Goal: Information Seeking & Learning: Check status

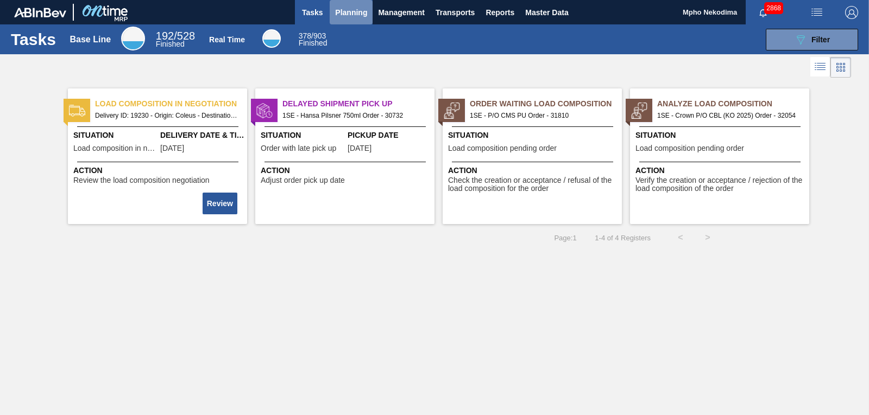
click at [341, 10] on span "Planning" at bounding box center [351, 12] width 32 height 13
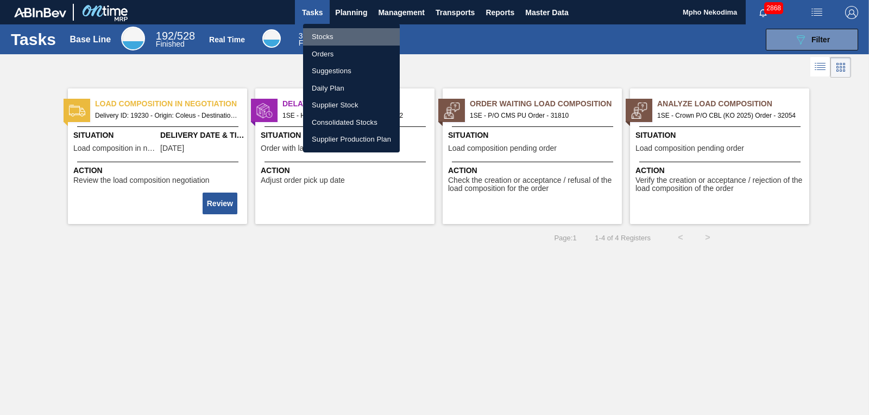
click at [331, 37] on li "Stocks" at bounding box center [351, 36] width 97 height 17
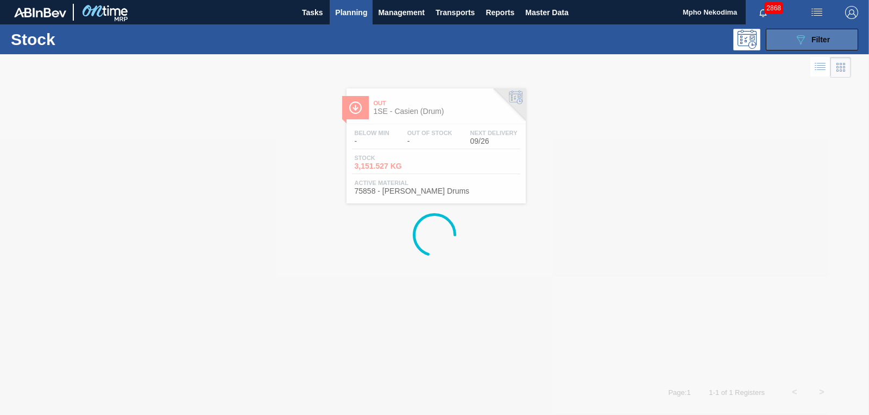
click at [812, 45] on div "089F7B8B-B2A5-4AFE-B5C0-19BA573D28AC Filter" at bounding box center [812, 39] width 36 height 13
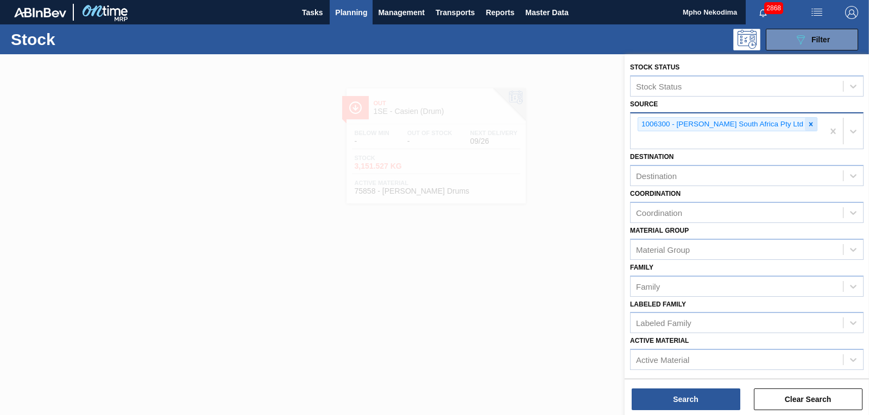
click at [807, 122] on icon at bounding box center [811, 125] width 8 height 8
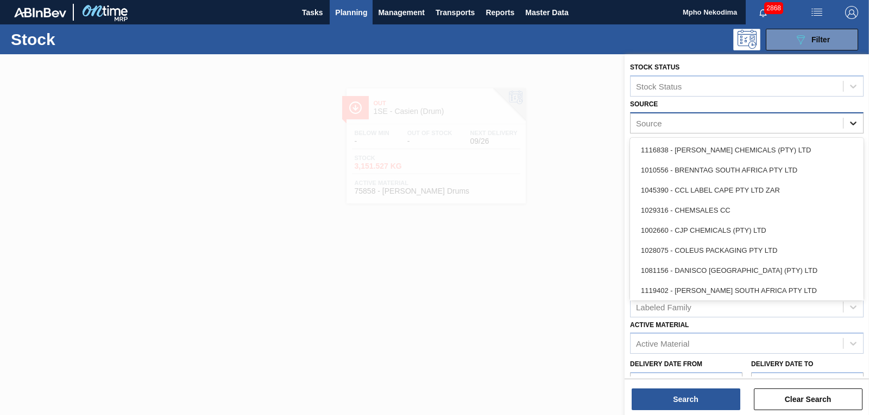
click at [850, 122] on icon at bounding box center [853, 124] width 7 height 4
click at [715, 122] on div "Source" at bounding box center [736, 123] width 212 height 16
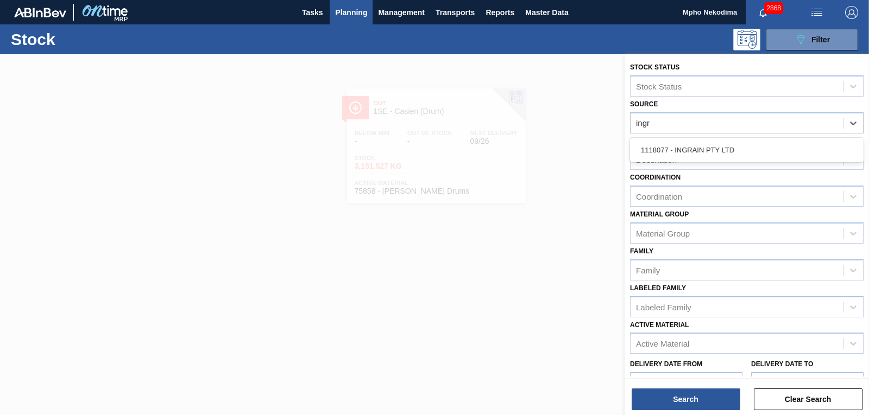
type input "ingra"
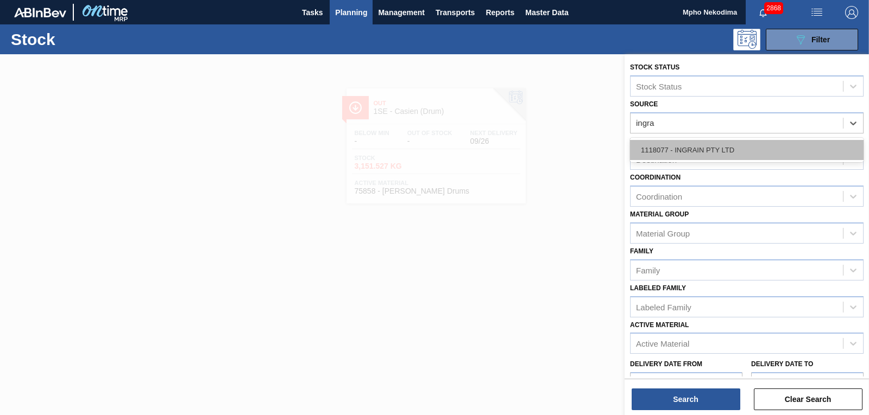
click at [712, 155] on div "1118077 - INGRAIN PTY LTD" at bounding box center [746, 150] width 233 height 20
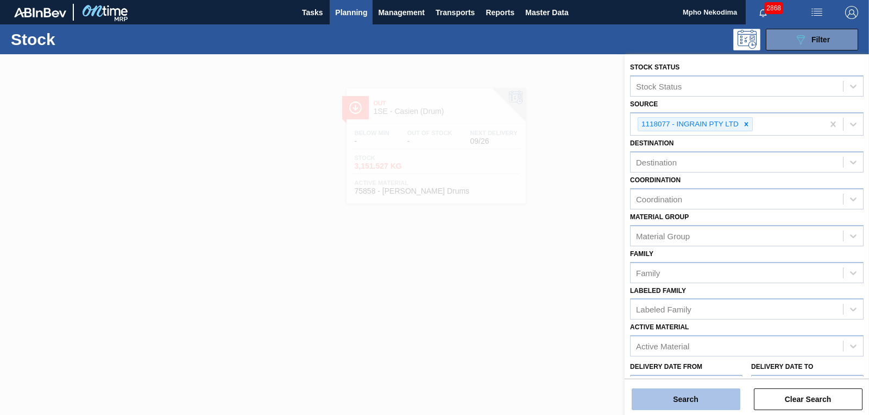
click at [723, 399] on button "Search" at bounding box center [685, 400] width 109 height 22
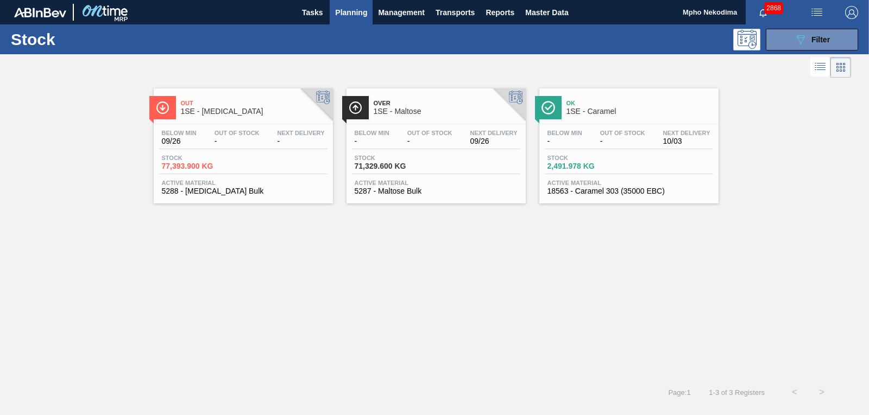
click at [199, 187] on span "5288 - [MEDICAL_DATA] Bulk" at bounding box center [243, 191] width 163 height 8
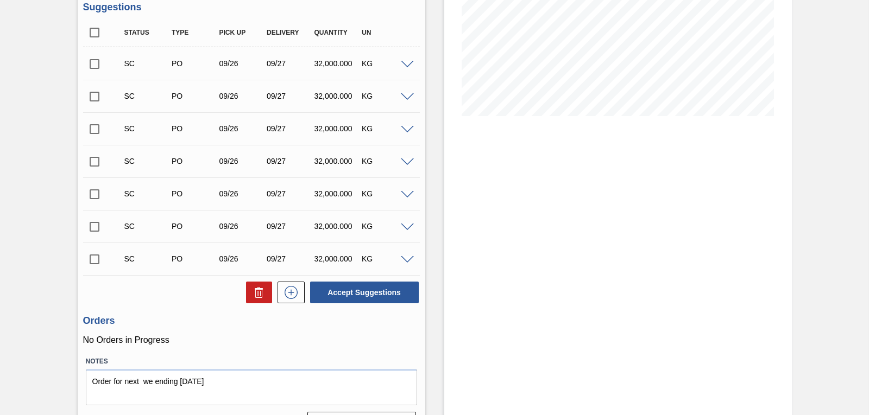
scroll to position [229, 0]
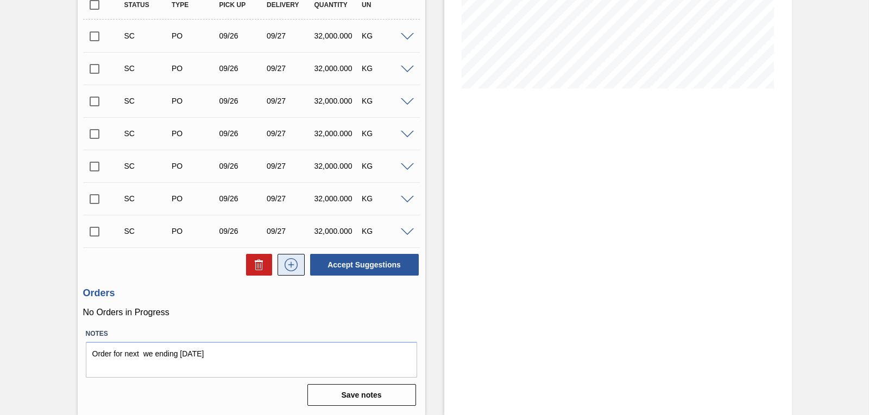
click at [292, 264] on icon at bounding box center [290, 264] width 17 height 13
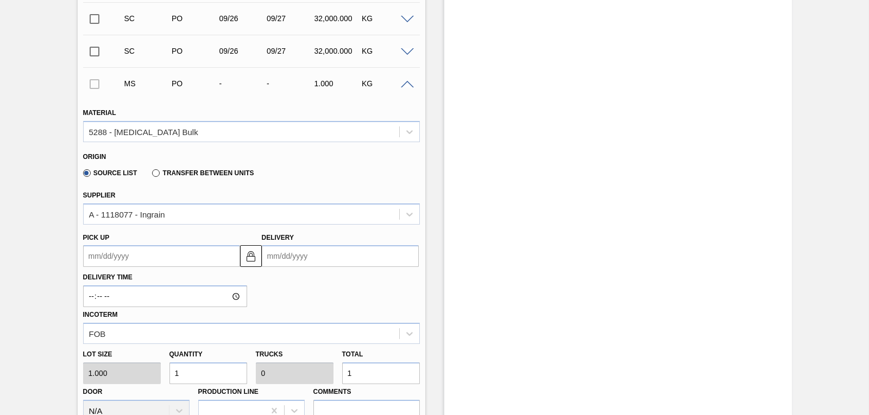
scroll to position [427, 0]
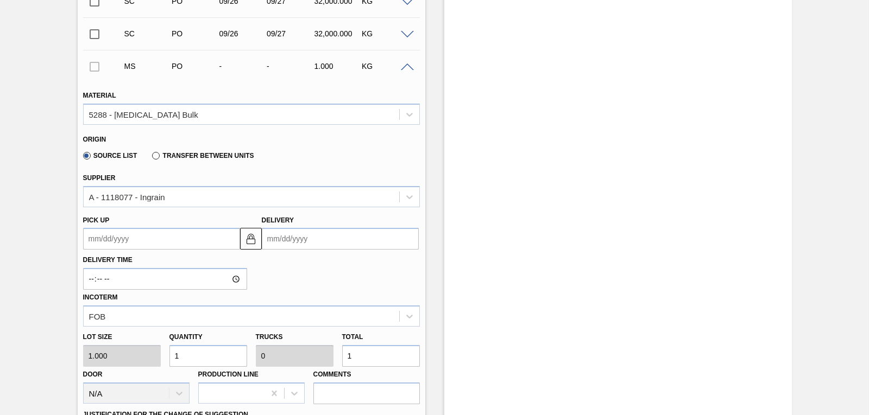
click at [267, 239] on input "Delivery" at bounding box center [340, 239] width 157 height 22
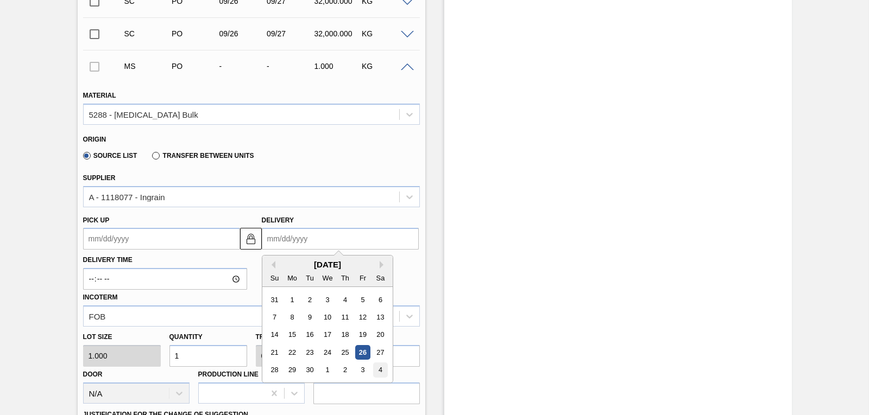
click at [375, 372] on div "4" at bounding box center [379, 370] width 15 height 15
type up3252895726 "[DATE]"
type input "[DATE]"
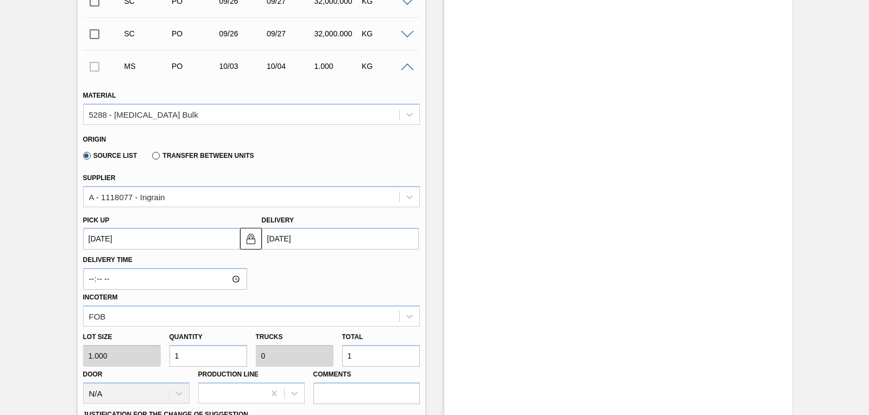
click at [141, 357] on div "Lot size 1.000 Quantity 1 Trucks 0 Total 1 Door N/A Production Line Comments" at bounding box center [251, 366] width 345 height 78
type input "3"
type input "31"
type input "0.001"
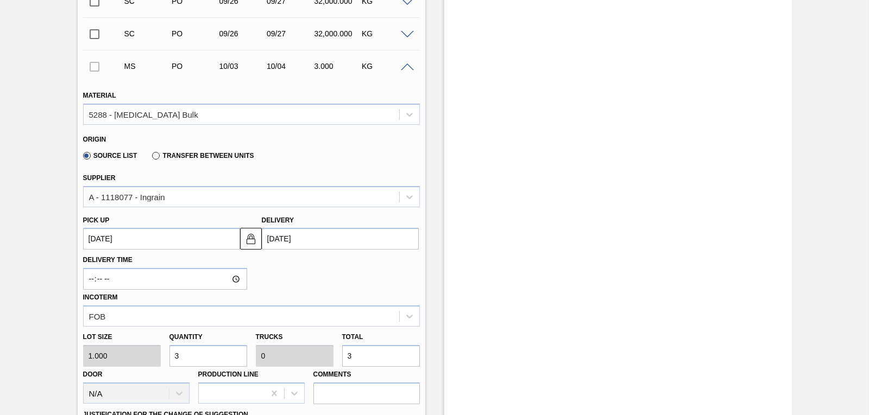
type input "31"
type input "310"
type input "0.01"
type input "310"
type input "3,100"
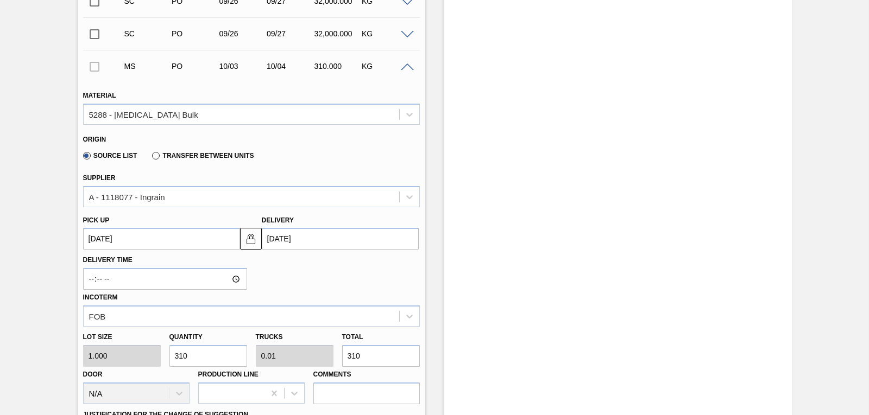
type input "0.097"
type input "3,100"
type input "31,000"
type input "0.969"
type input "31,000"
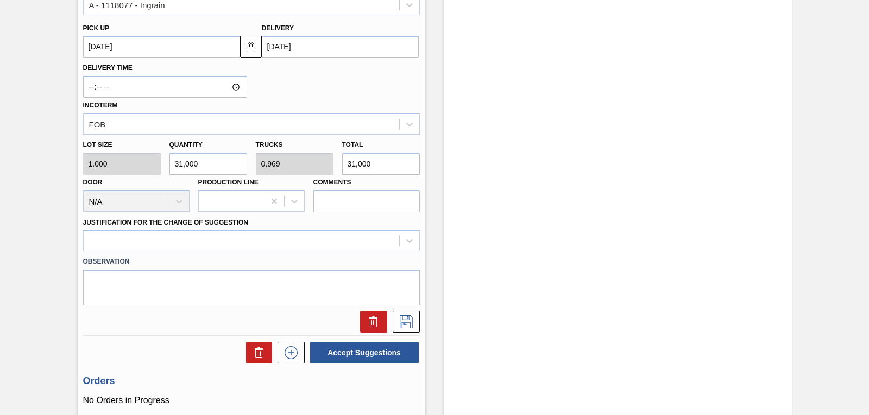
scroll to position [640, 0]
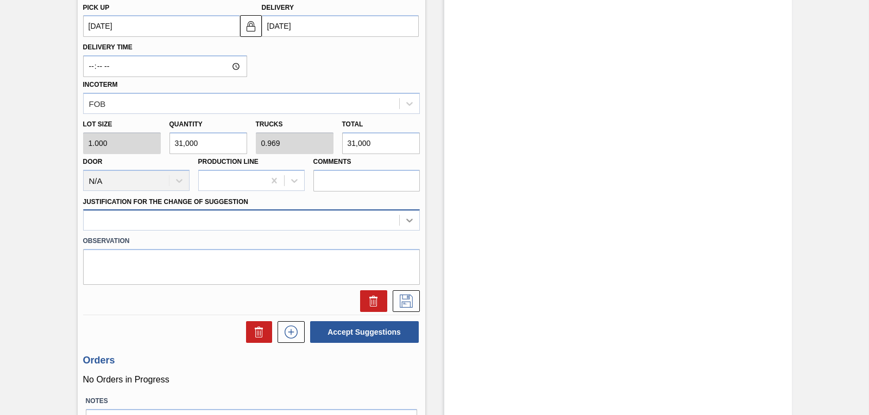
type input "31,000"
click at [404, 222] on icon at bounding box center [409, 220] width 11 height 11
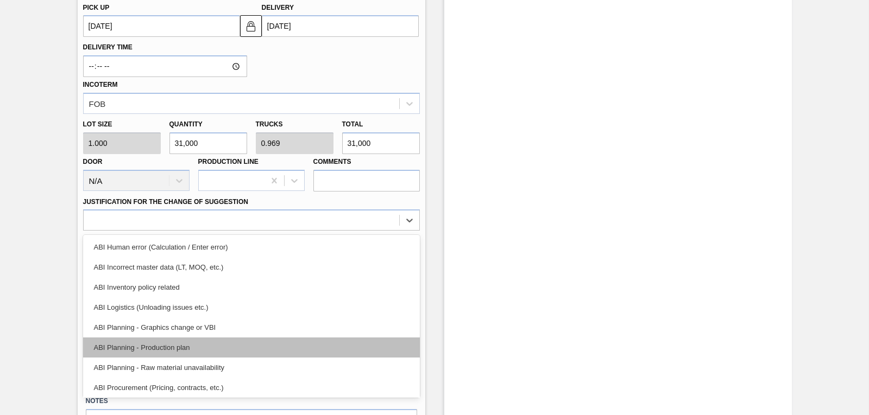
click at [248, 344] on div "ABI Planning - Production plan" at bounding box center [251, 348] width 337 height 20
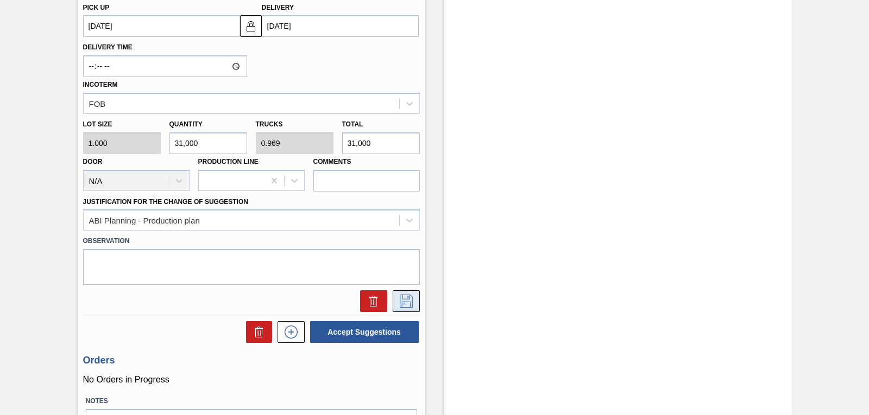
click at [401, 301] on icon at bounding box center [405, 301] width 17 height 13
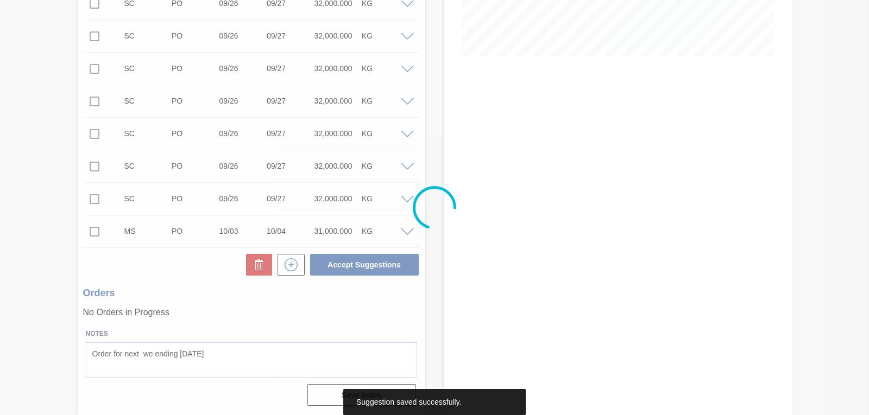
scroll to position [262, 0]
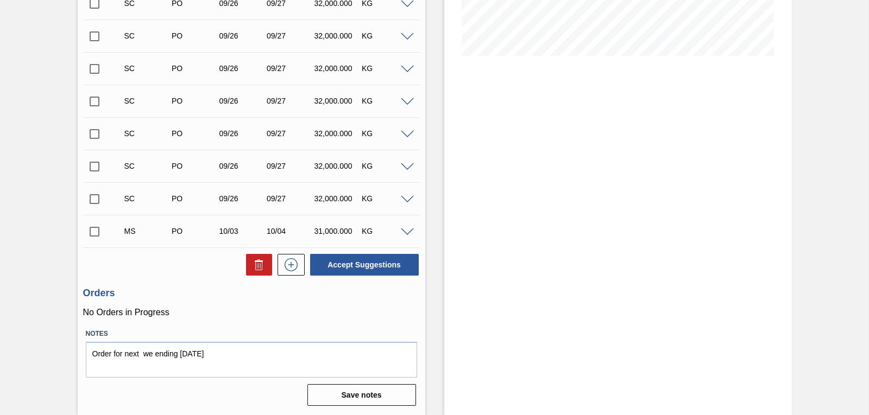
click at [96, 233] on input "checkbox" at bounding box center [94, 231] width 23 height 23
click at [342, 263] on button "Accept Suggestions" at bounding box center [364, 265] width 109 height 22
checkbox input "false"
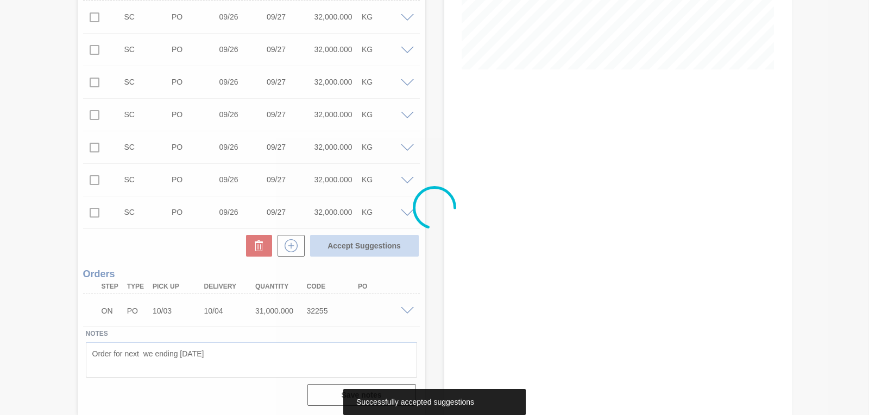
scroll to position [248, 0]
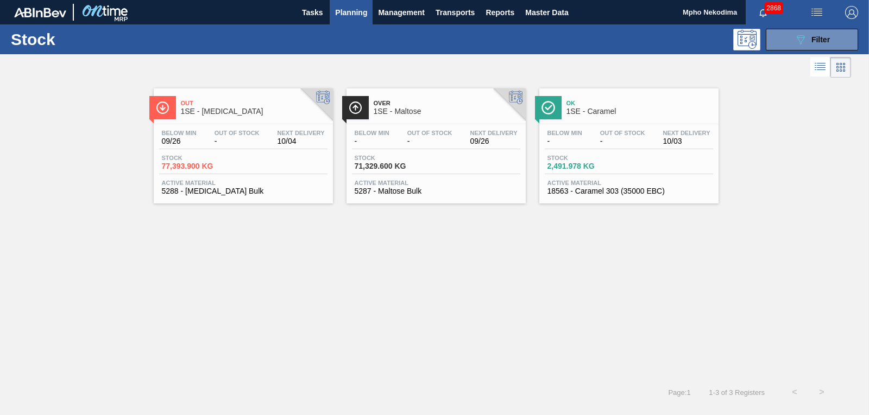
click at [388, 189] on span "5287 - Maltose Bulk" at bounding box center [436, 191] width 163 height 8
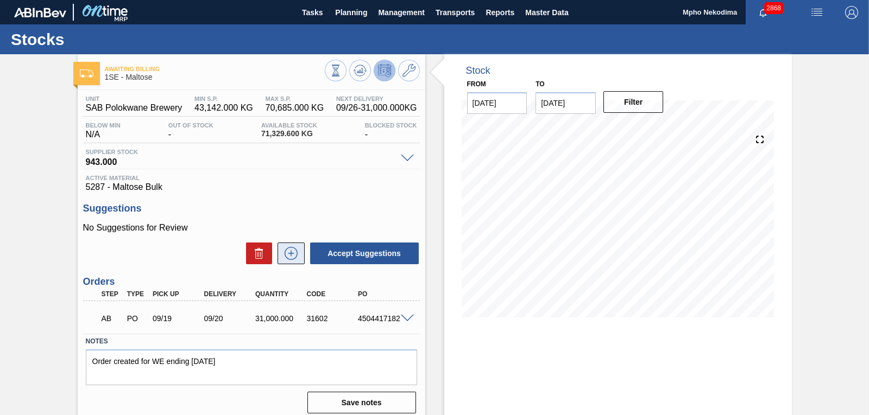
click at [288, 254] on icon at bounding box center [291, 253] width 6 height 1
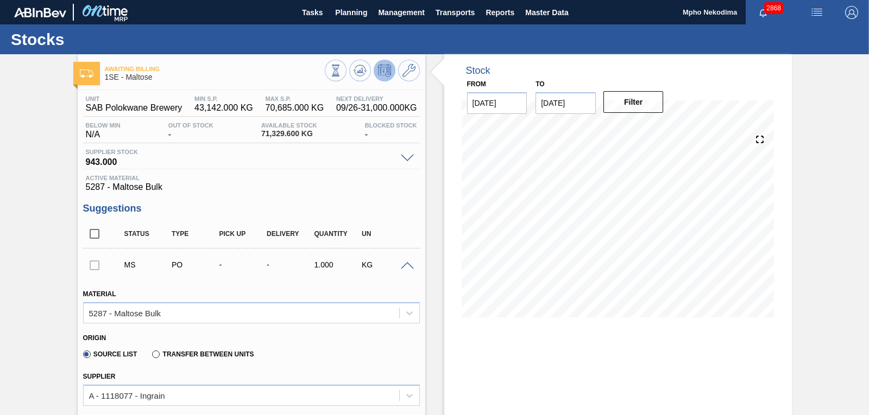
drag, startPoint x: 867, startPoint y: 181, endPoint x: 867, endPoint y: 204, distance: 23.3
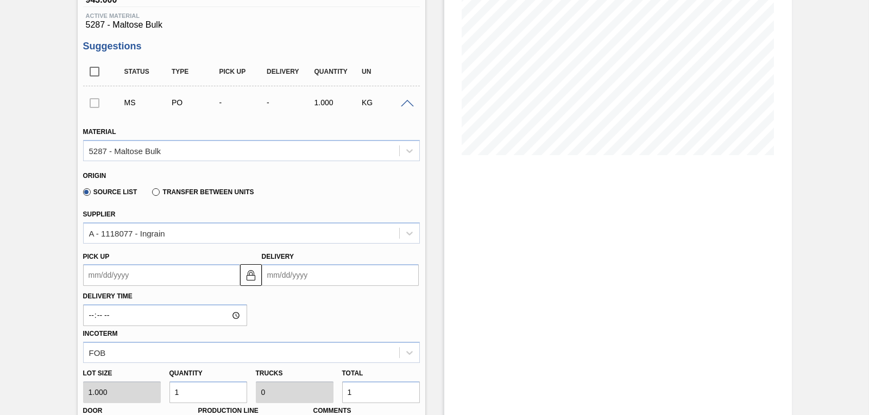
scroll to position [214, 0]
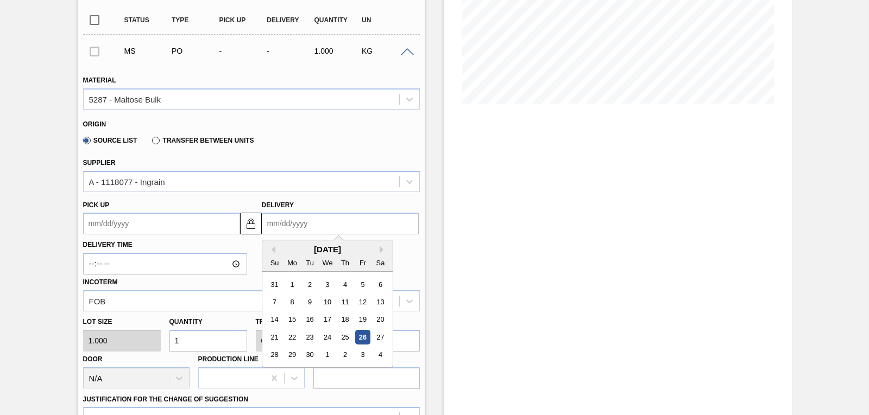
click at [297, 221] on input "Delivery" at bounding box center [340, 224] width 157 height 22
click at [379, 355] on div "4" at bounding box center [379, 355] width 15 height 15
type up3252895727 "[DATE]"
type input "[DATE]"
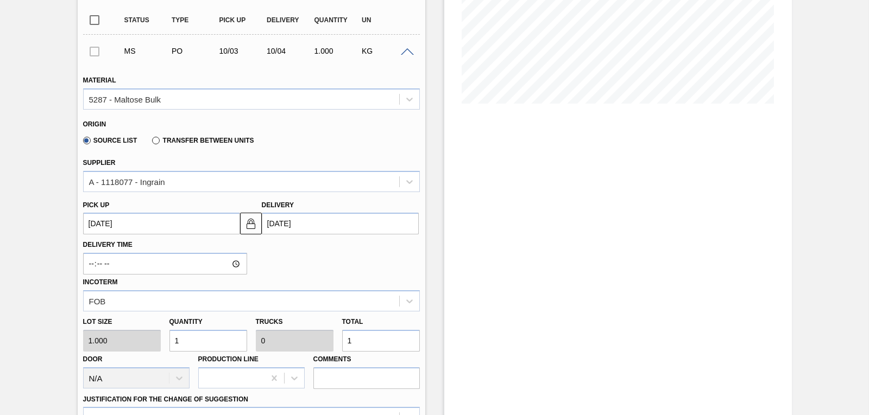
click at [207, 330] on input "1" at bounding box center [208, 341] width 78 height 22
click at [153, 337] on div "Lot size 1.000 Quantity 1 Trucks 0 Total 1 Door N/A Production Line Comments" at bounding box center [251, 351] width 345 height 78
type input "3"
type input "31"
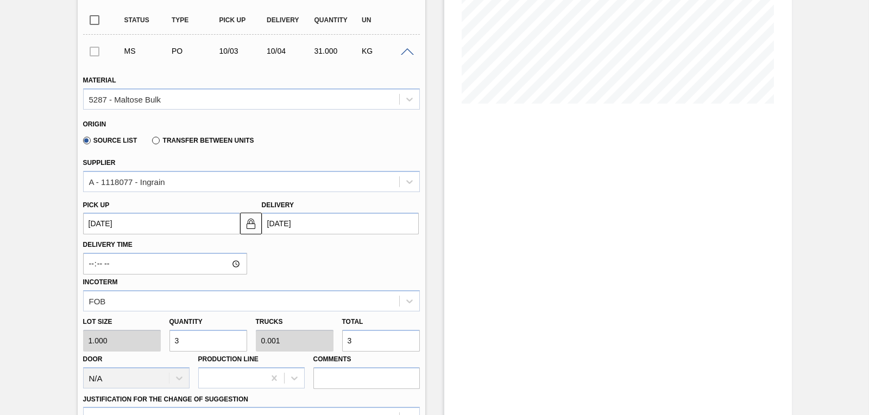
type input "0.001"
type input "31"
type input "310"
type input "0.01"
type input "310"
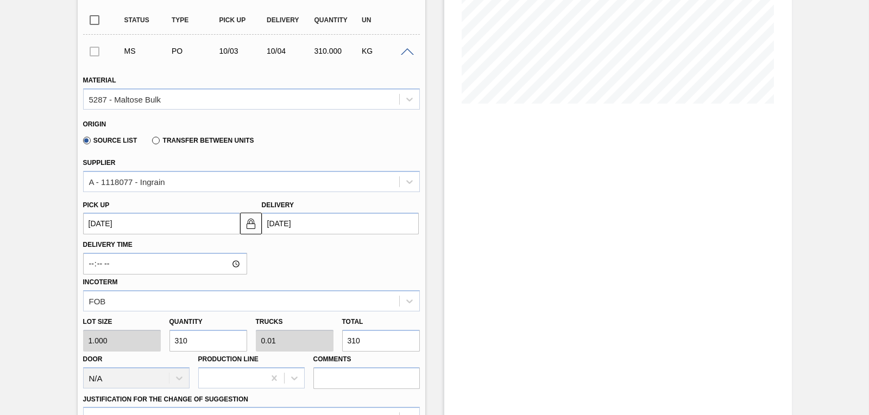
type input "3,100"
type input "0.097"
type input "3,100"
type input "31,000"
type input "0.969"
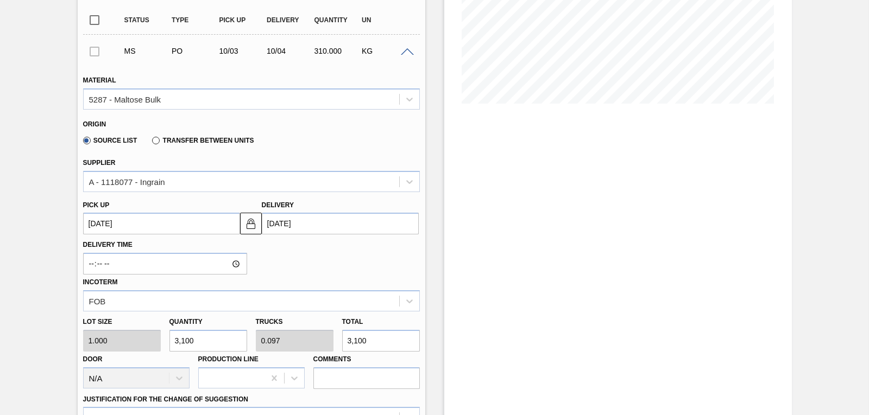
type input "31,000"
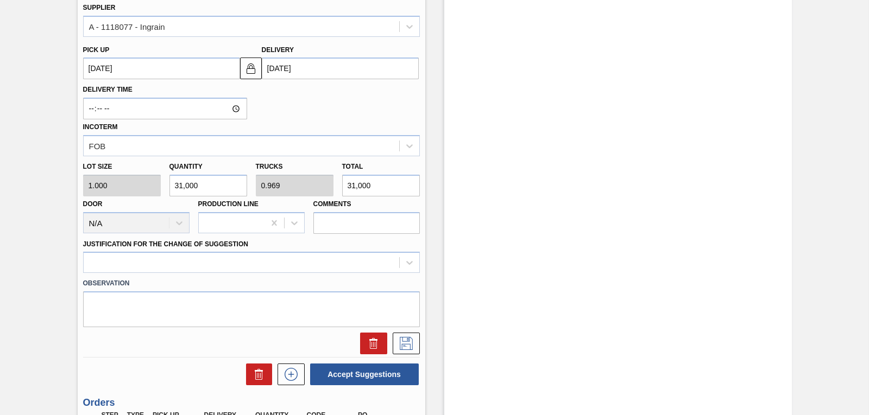
scroll to position [375, 0]
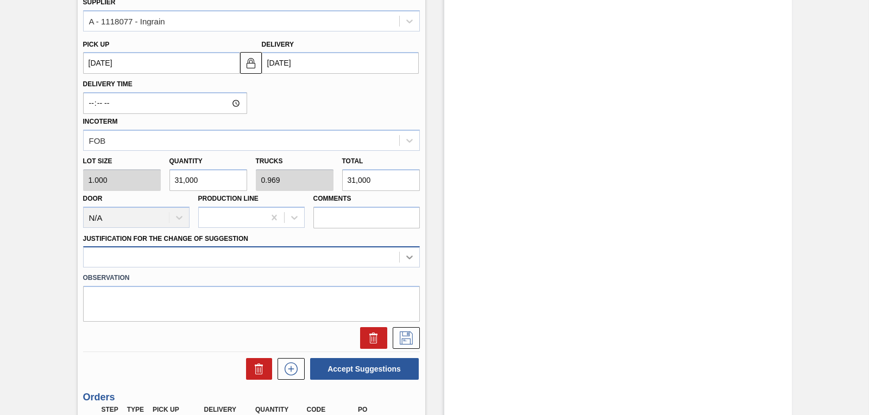
type input "31,000"
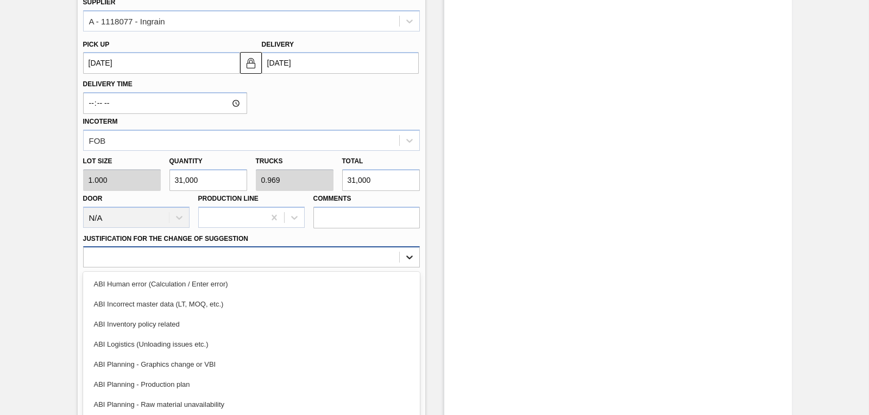
scroll to position [399, 0]
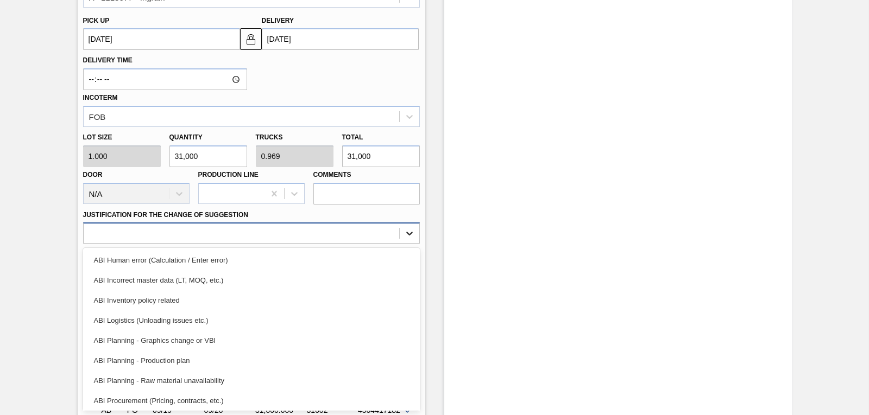
click at [410, 244] on div "option ABI Human error (Calculation / Enter error) focused, 1 of 18. 18 results…" at bounding box center [251, 233] width 337 height 21
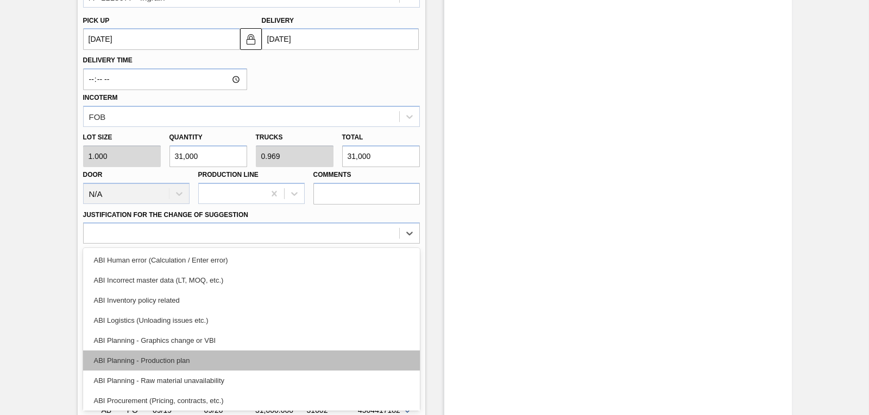
click at [255, 366] on div "ABI Planning - Production plan" at bounding box center [251, 361] width 337 height 20
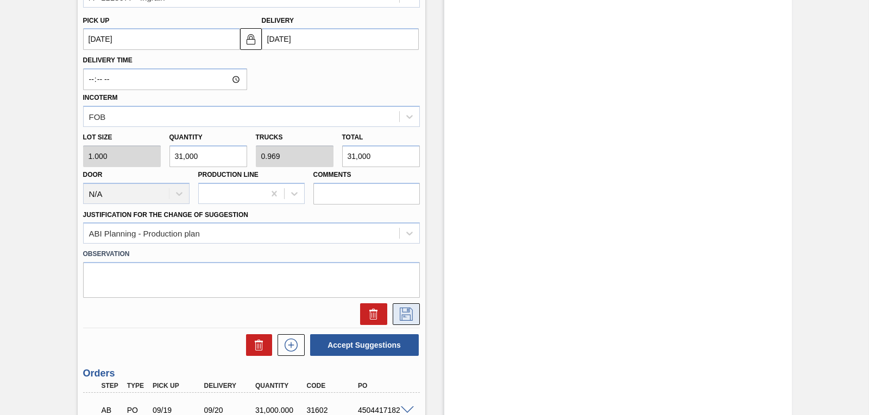
click at [400, 317] on icon at bounding box center [405, 314] width 17 height 13
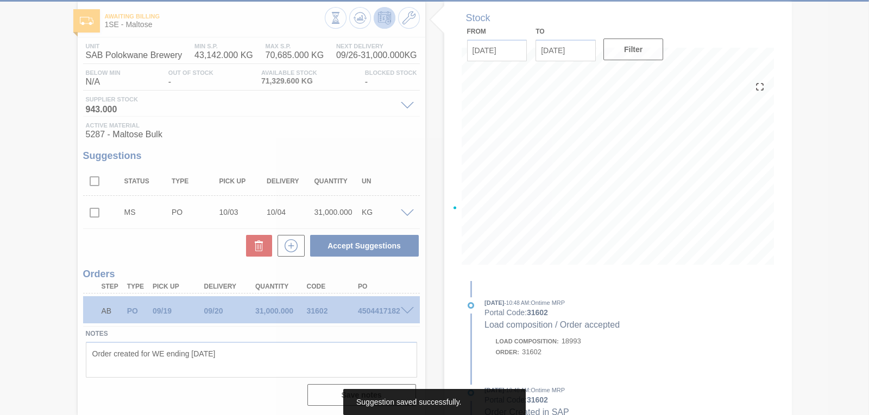
scroll to position [53, 0]
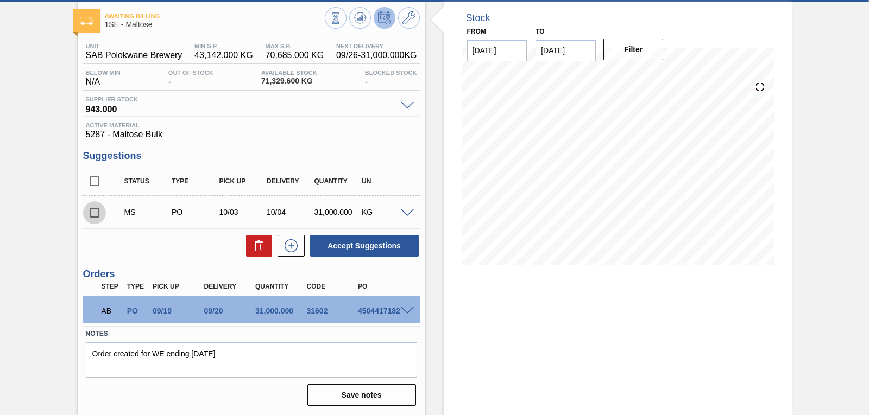
click at [90, 213] on input "checkbox" at bounding box center [94, 212] width 23 height 23
click at [375, 250] on button "Accept Suggestions" at bounding box center [364, 246] width 109 height 22
checkbox input "false"
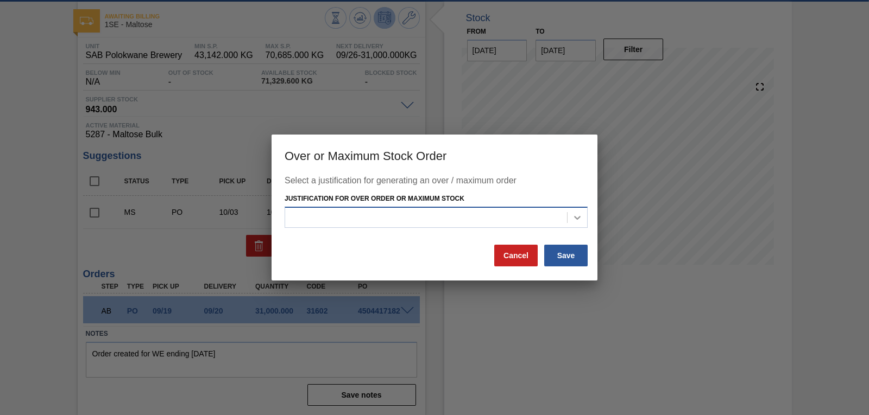
click at [577, 218] on icon at bounding box center [577, 217] width 11 height 11
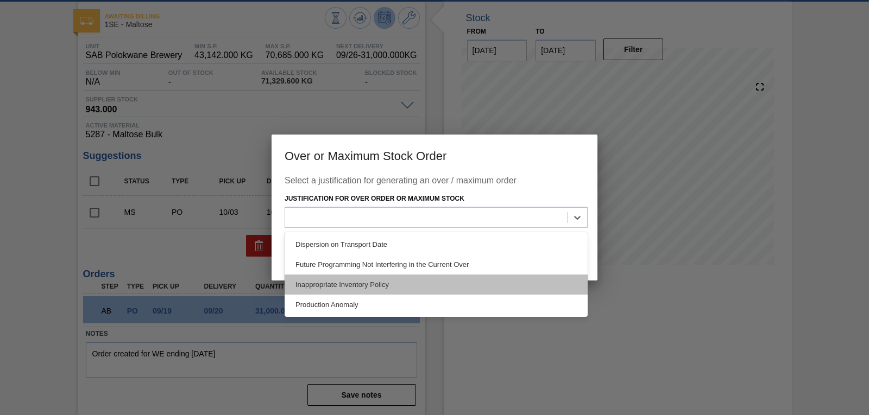
click at [391, 289] on div "Inappropriate Inventory Policy" at bounding box center [435, 285] width 303 height 20
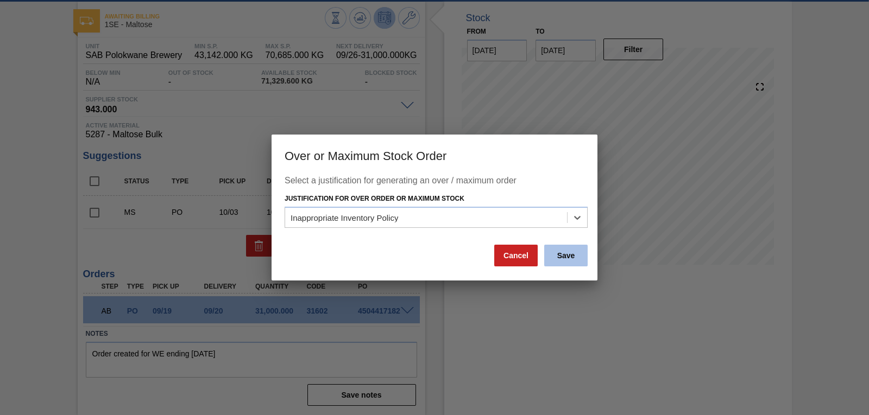
click at [563, 260] on button "Save" at bounding box center [565, 256] width 43 height 22
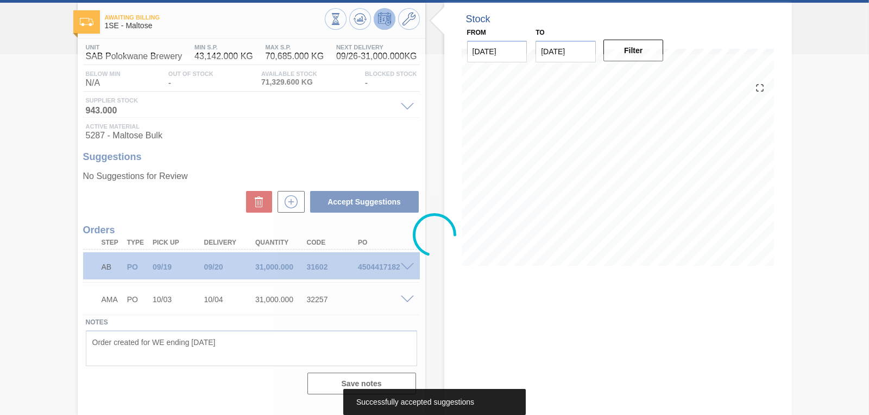
scroll to position [52, 0]
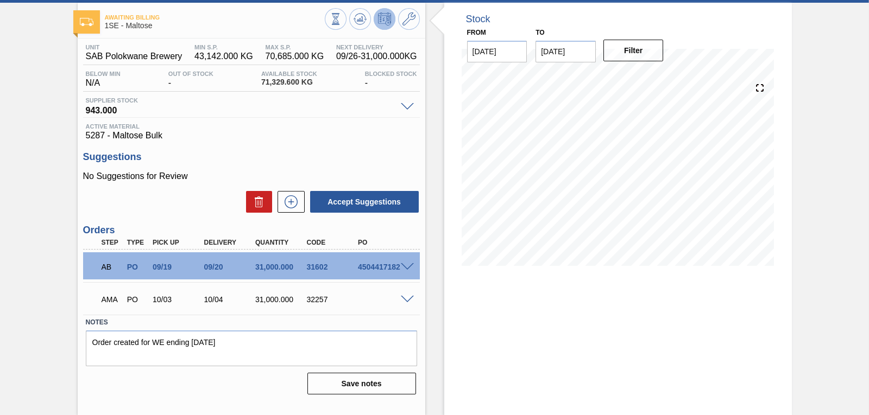
click at [407, 299] on span at bounding box center [407, 300] width 13 height 8
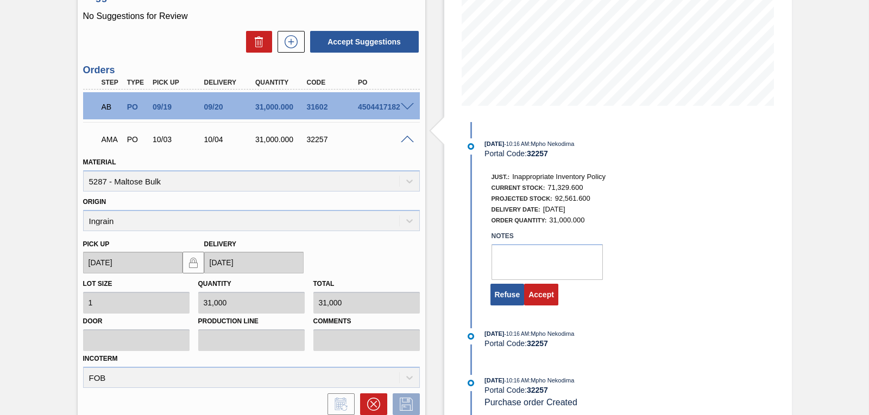
scroll to position [221, 0]
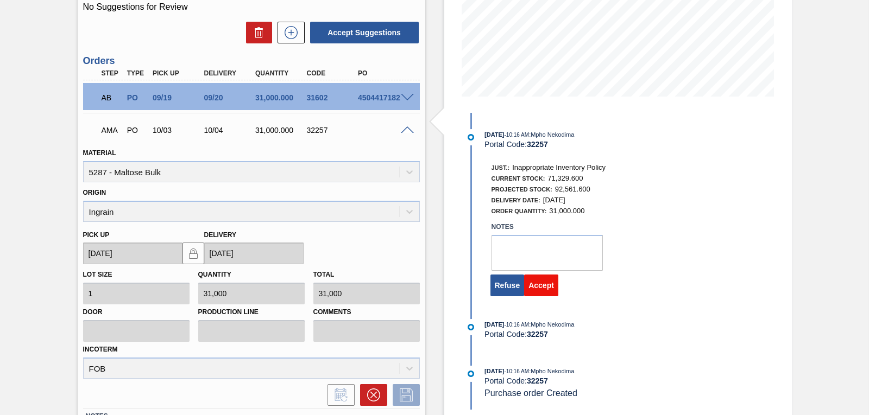
click at [543, 288] on button "Accept" at bounding box center [541, 286] width 34 height 22
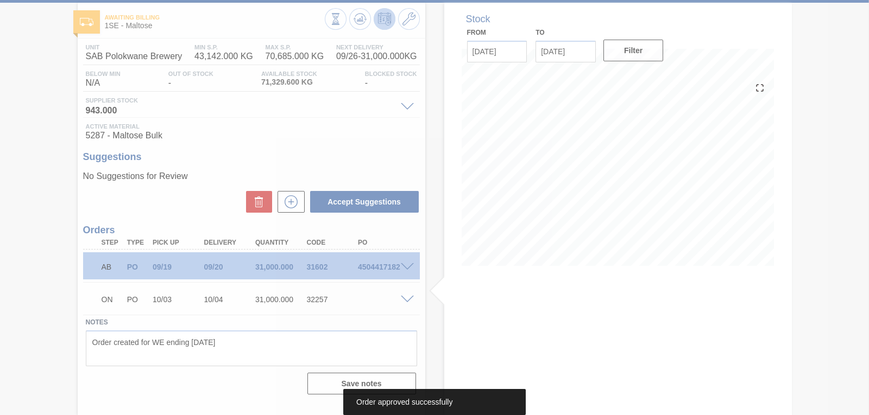
scroll to position [52, 0]
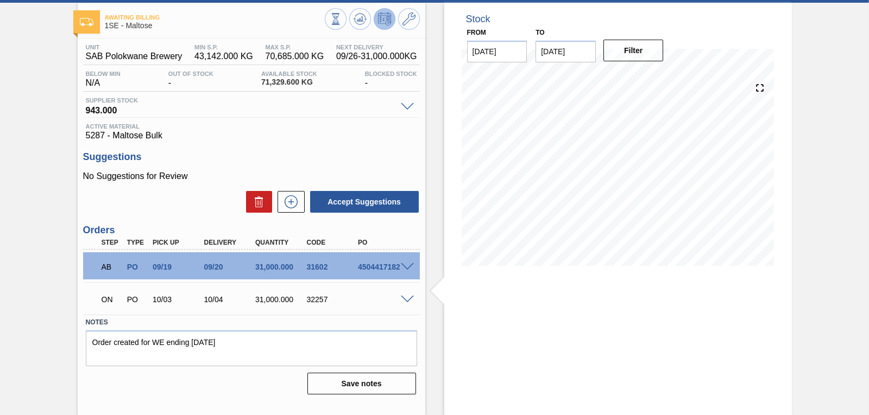
click at [282, 151] on h3 "Suggestions" at bounding box center [251, 156] width 337 height 11
click at [784, 188] on div "Stock From [DATE] to [DATE] Filter 09/28 Stock Projection 92,561.6 SAP Planning…" at bounding box center [617, 143] width 347 height 280
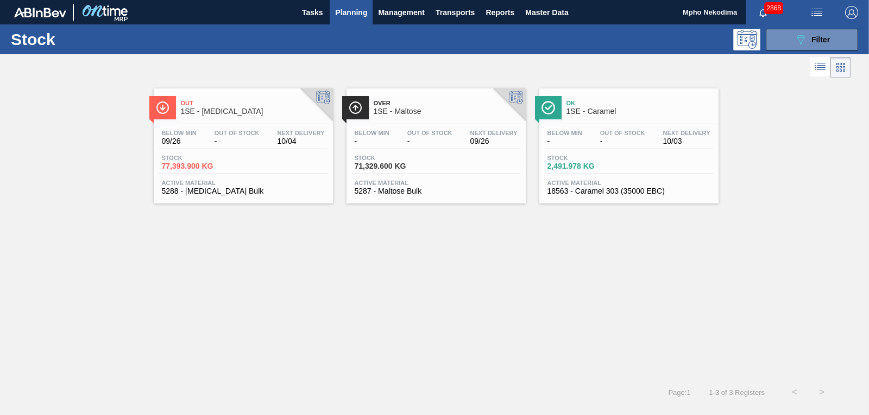
click at [587, 187] on span "18563 - Caramel 303 (35000 EBC)" at bounding box center [628, 191] width 163 height 8
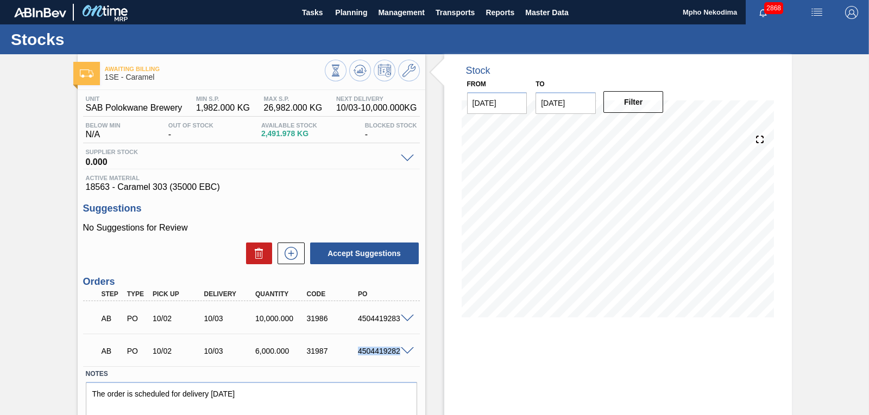
drag, startPoint x: 358, startPoint y: 353, endPoint x: 403, endPoint y: 357, distance: 44.7
click at [403, 357] on div "AB PO 10/02 10/03 6,000.000 31987 4504419282" at bounding box center [251, 350] width 337 height 27
copy div "4504419282"
click at [503, 354] on div "Stock From [DATE] to [DATE] Filter 09/28 Stock Projection 2,491.978 SAP Plannin…" at bounding box center [617, 260] width 347 height 413
drag, startPoint x: 359, startPoint y: 352, endPoint x: 401, endPoint y: 347, distance: 42.6
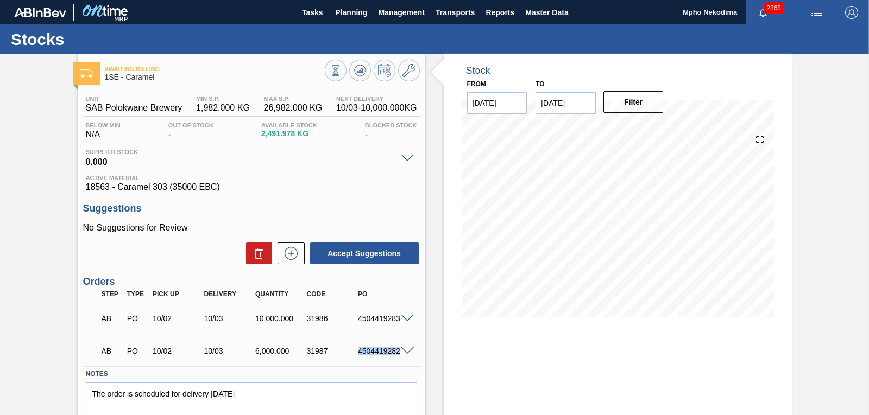
click at [401, 347] on div "AB PO 10/02 10/03 6,000.000 31987 4504419282" at bounding box center [251, 350] width 337 height 27
copy div "4504419282"
click at [524, 370] on div "Stock From [DATE] to [DATE] Filter 10/08 Stock Projection 18,491.978 SAP Planni…" at bounding box center [617, 260] width 347 height 413
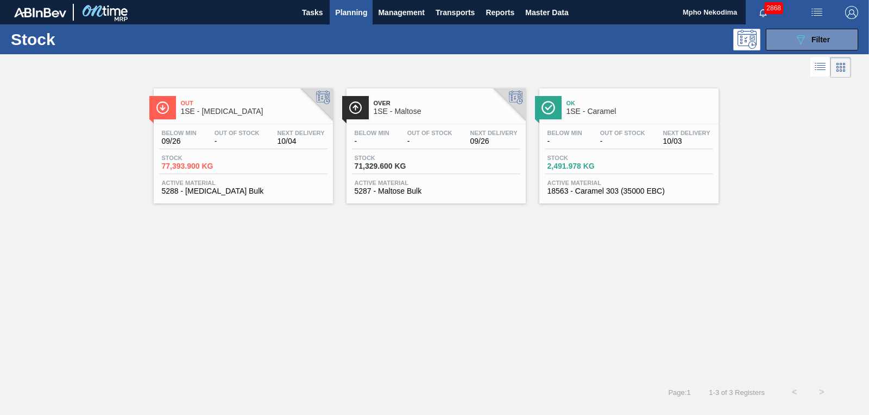
click at [200, 192] on span "5288 - [MEDICAL_DATA] Bulk" at bounding box center [243, 191] width 163 height 8
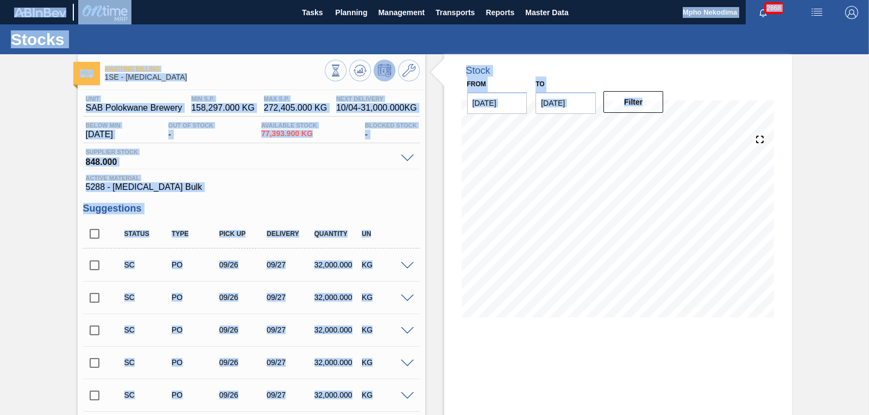
drag, startPoint x: 866, startPoint y: 127, endPoint x: 870, endPoint y: 255, distance: 128.2
click at [868, 0] on html "Tasks Planning Management Transports Reports Master Data Mpho Nekodima 2868 Mar…" at bounding box center [434, 0] width 869 height 0
click at [843, 237] on div "Awaiting Billing 1SE - [MEDICAL_DATA] Unit SAB Polokwane Brewery MIN S.P. 158,2…" at bounding box center [434, 358] width 869 height 609
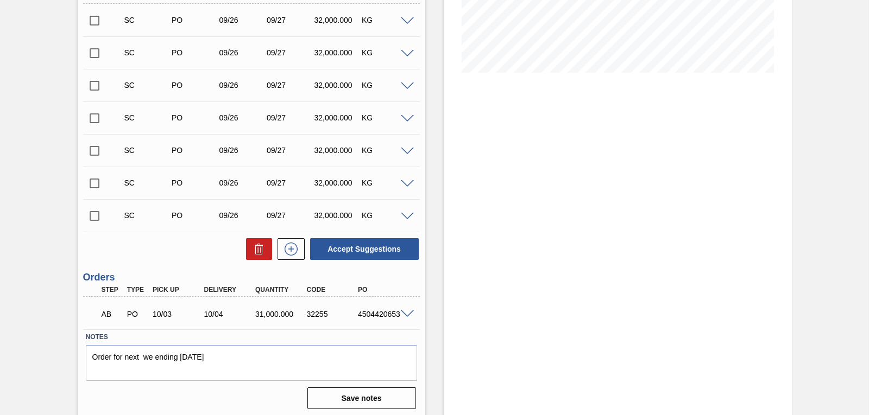
scroll to position [248, 0]
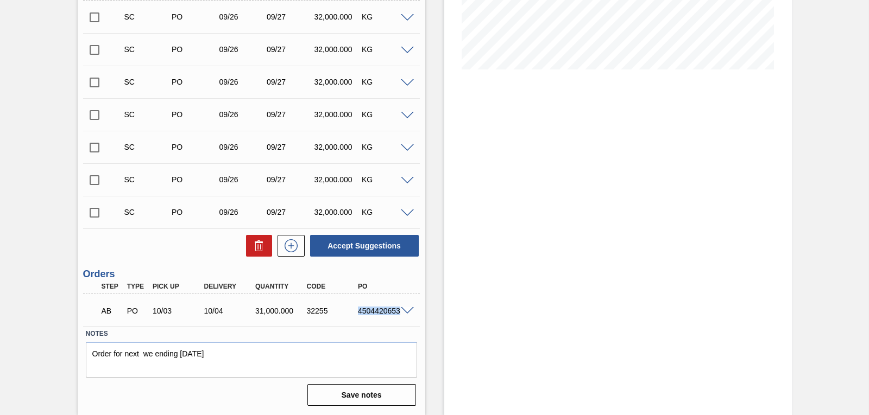
drag, startPoint x: 357, startPoint y: 311, endPoint x: 399, endPoint y: 313, distance: 41.9
click at [399, 313] on div "AB PO 10/03 10/04 31,000.000 32255 4504420653" at bounding box center [251, 309] width 337 height 27
copy div "4504420653"
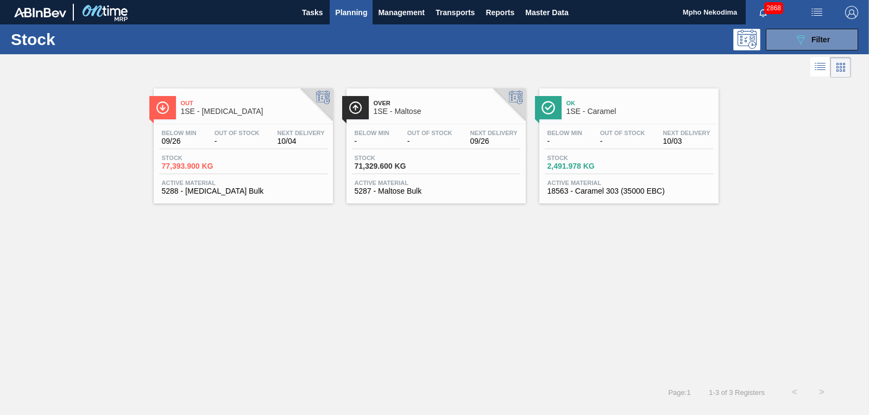
click at [404, 187] on span "5287 - Maltose Bulk" at bounding box center [436, 191] width 163 height 8
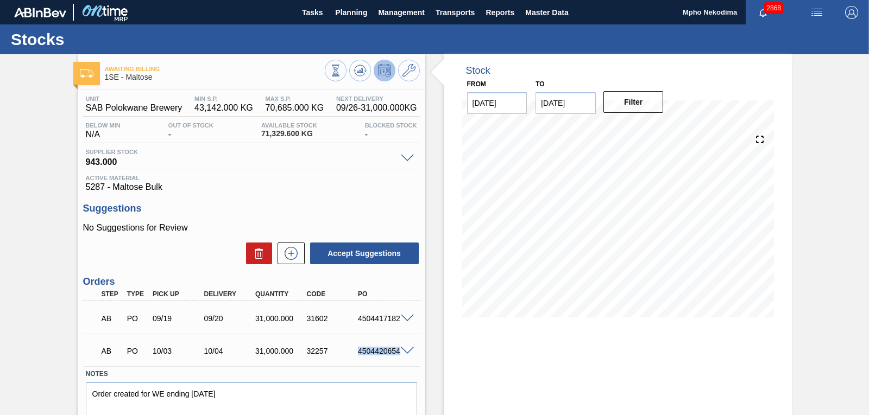
drag, startPoint x: 358, startPoint y: 353, endPoint x: 400, endPoint y: 351, distance: 41.8
click at [400, 351] on div "AB PO 10/03 10/04 31,000.000 32257 4504420654" at bounding box center [251, 350] width 337 height 27
copy div "4504420654"
click at [355, 213] on h3 "Suggestions" at bounding box center [251, 208] width 337 height 11
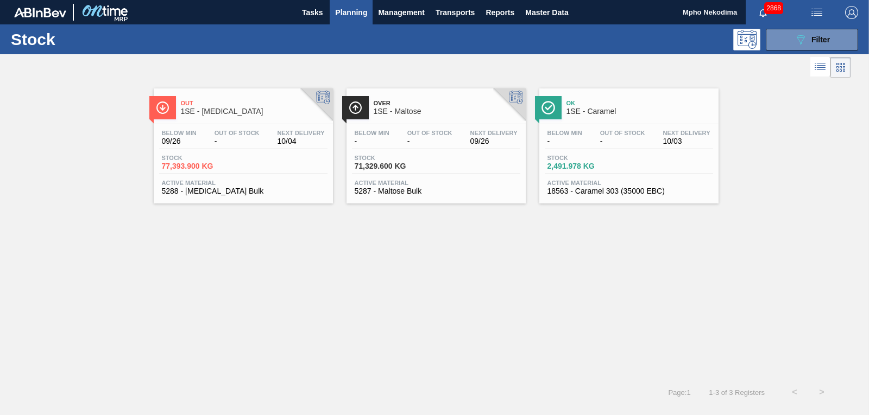
click at [583, 195] on span "18563 - Caramel 303 (35000 EBC)" at bounding box center [628, 191] width 163 height 8
